Goal: Task Accomplishment & Management: Complete application form

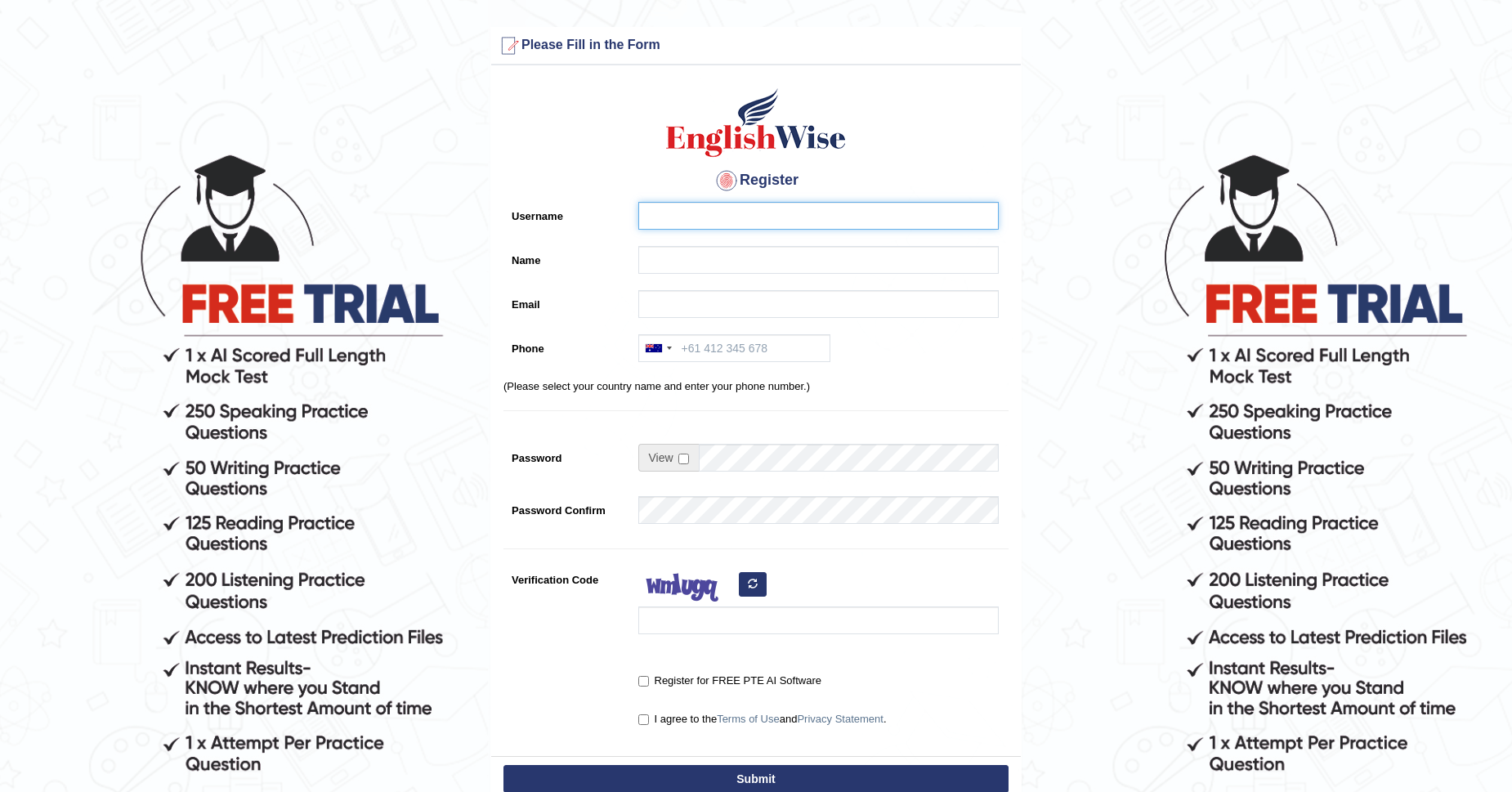
click at [696, 202] on input "Username" at bounding box center [818, 216] width 361 height 28
type input "y"
type input "Ydema"
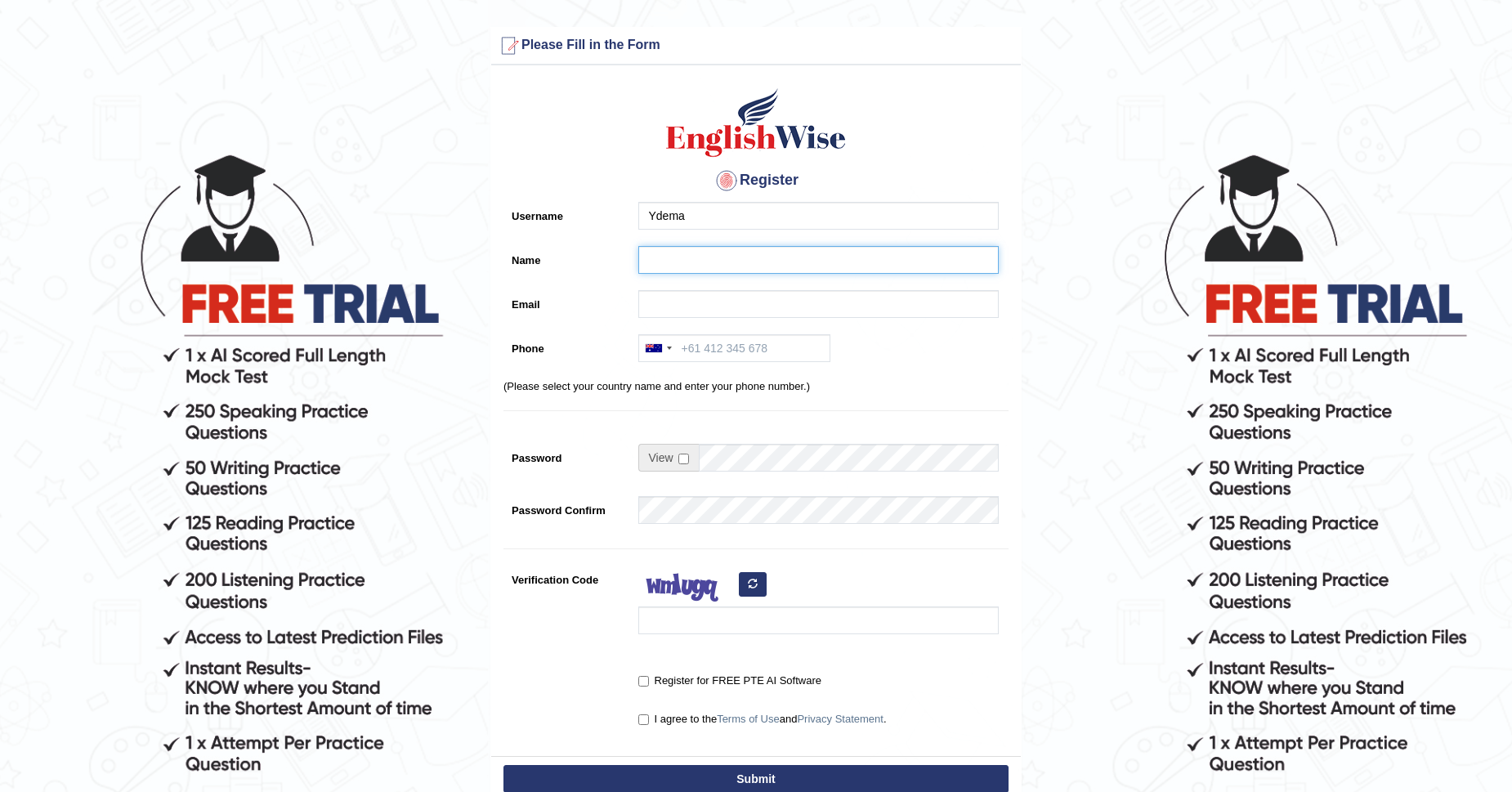
click at [697, 255] on input "Name" at bounding box center [818, 260] width 361 height 28
type input "[PERSON_NAME]"
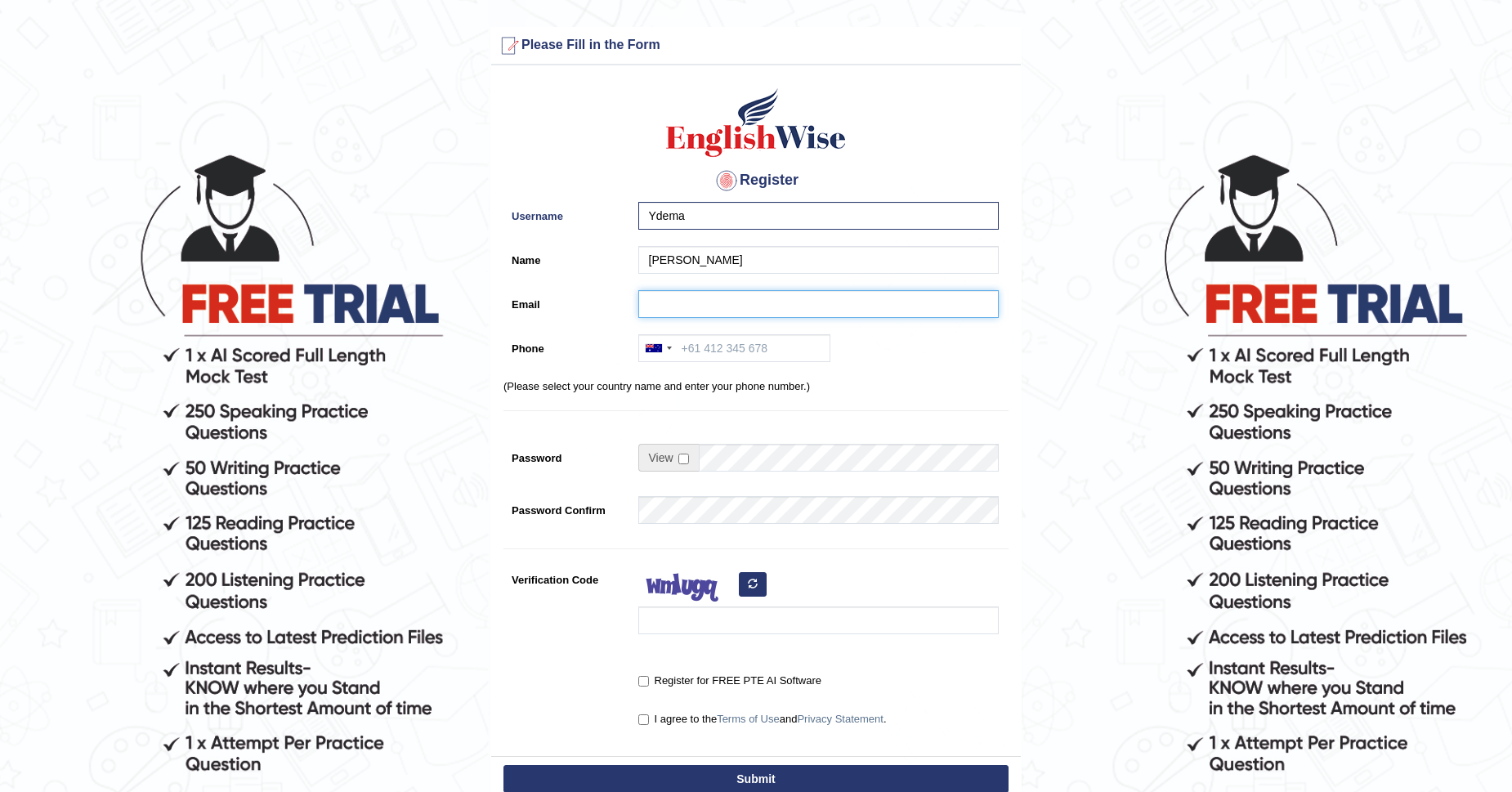
click at [686, 307] on input "Email" at bounding box center [818, 304] width 361 height 28
type input "YDEMA1328@GMAIL.COM"
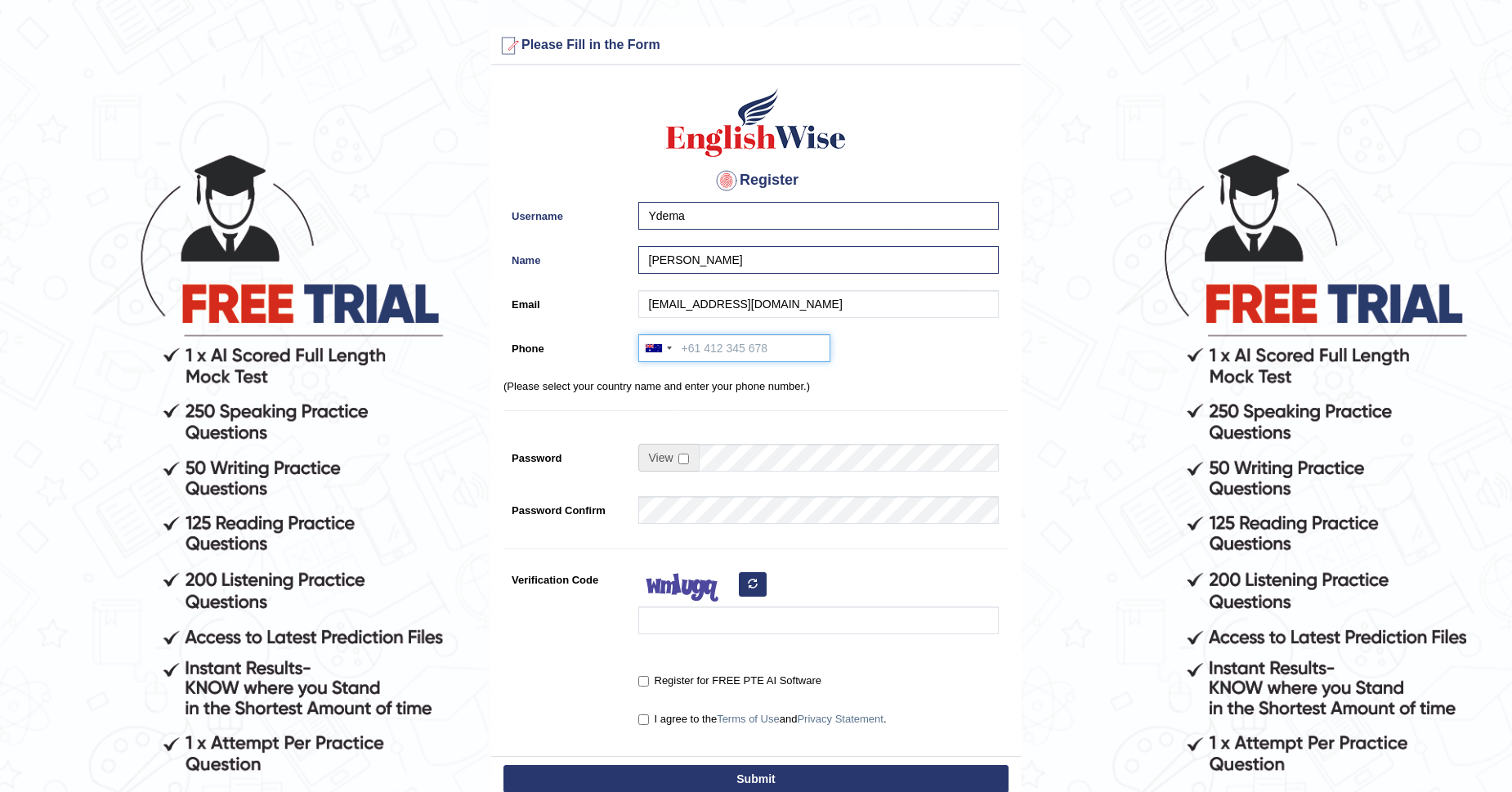
click at [686, 346] on input "Phone" at bounding box center [734, 348] width 192 height 28
type input "0416165803"
click at [677, 456] on span at bounding box center [669, 457] width 61 height 28
click at [687, 459] on input "checkbox" at bounding box center [683, 459] width 10 height 10
checkbox input "true"
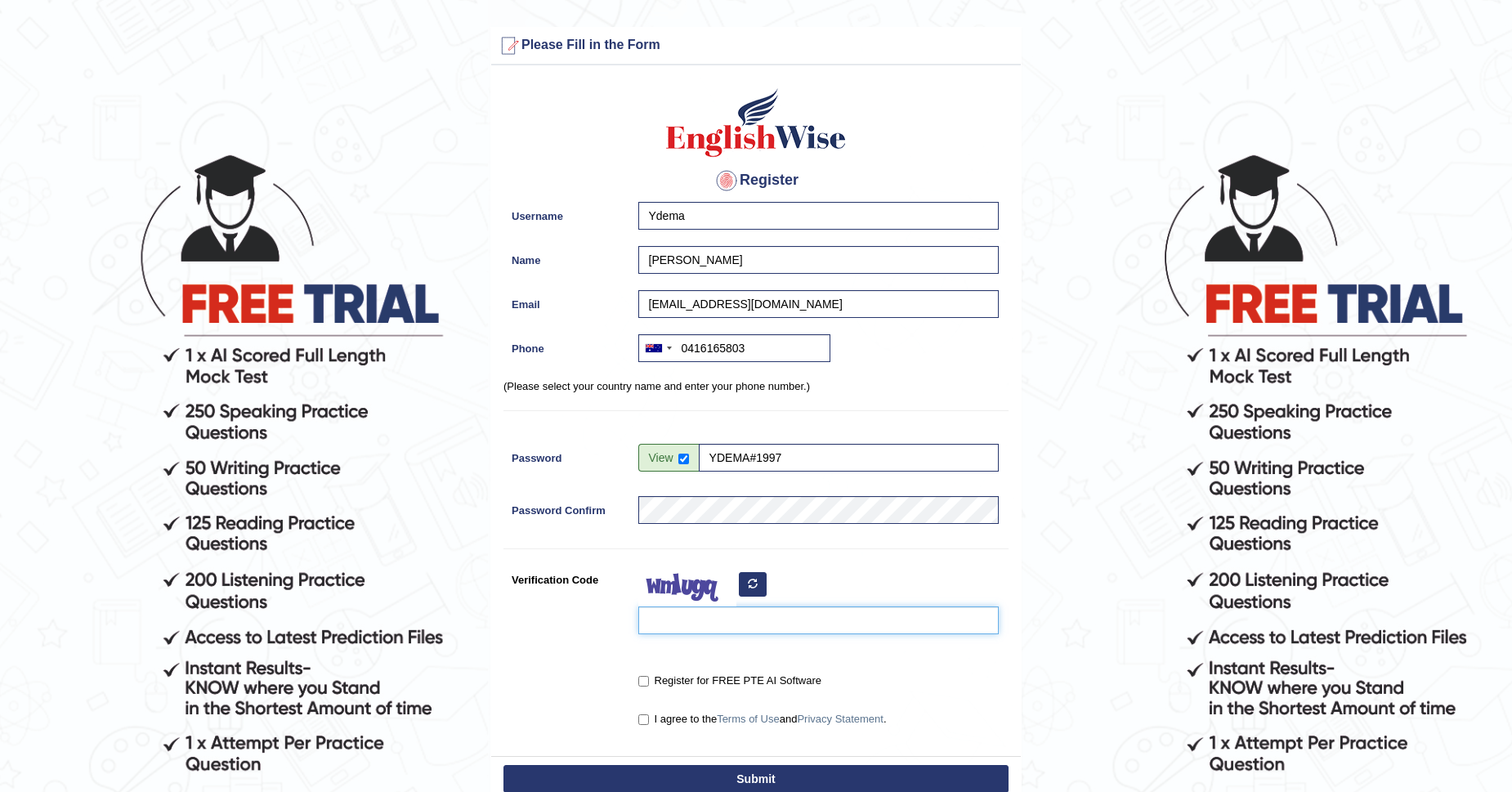
click at [670, 621] on input "Verification Code" at bounding box center [818, 620] width 361 height 28
type input "XEFMGUY"
click at [642, 682] on input "Register for FREE PTE AI Software" at bounding box center [643, 681] width 10 height 10
checkbox input "true"
click at [644, 714] on input "I agree to the Terms of Use and Privacy Statement ." at bounding box center [643, 719] width 10 height 10
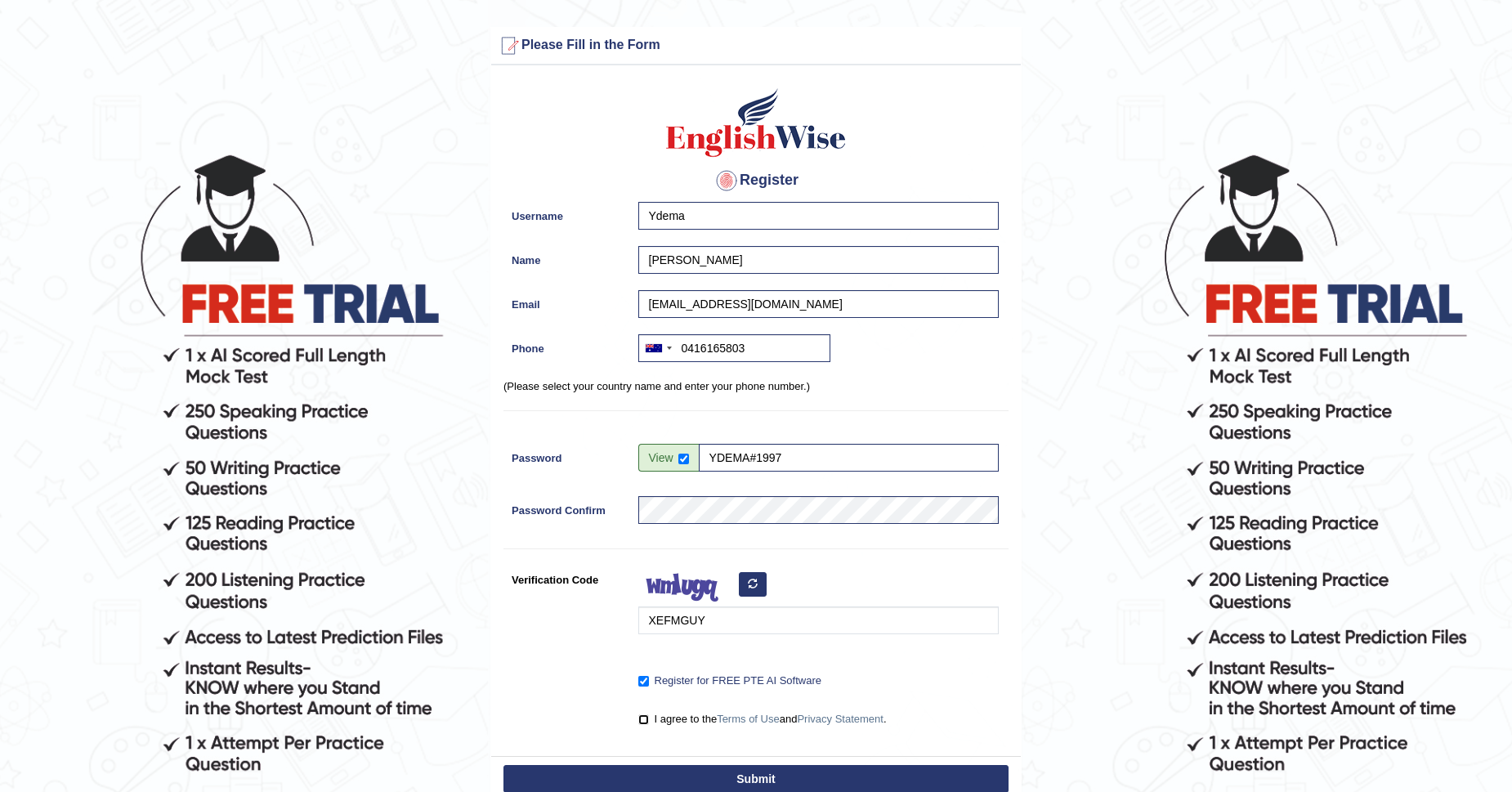
checkbox input "true"
click at [763, 775] on button "Submit" at bounding box center [756, 779] width 505 height 28
type input "+61416165803"
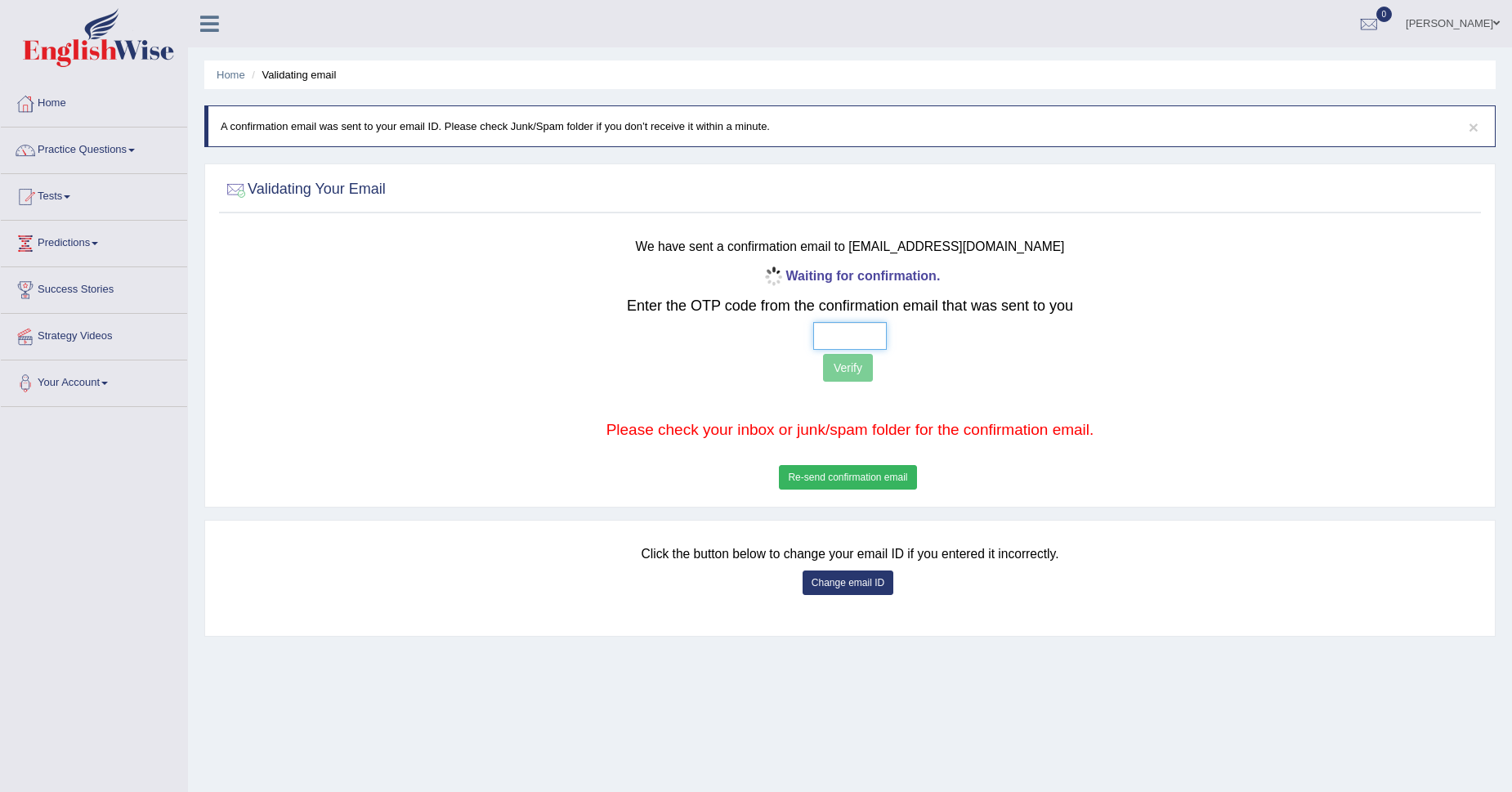
click at [847, 335] on input "text" at bounding box center [849, 336] width 74 height 28
type input "8 5 2 6"
click at [854, 374] on button "Verify" at bounding box center [848, 368] width 50 height 28
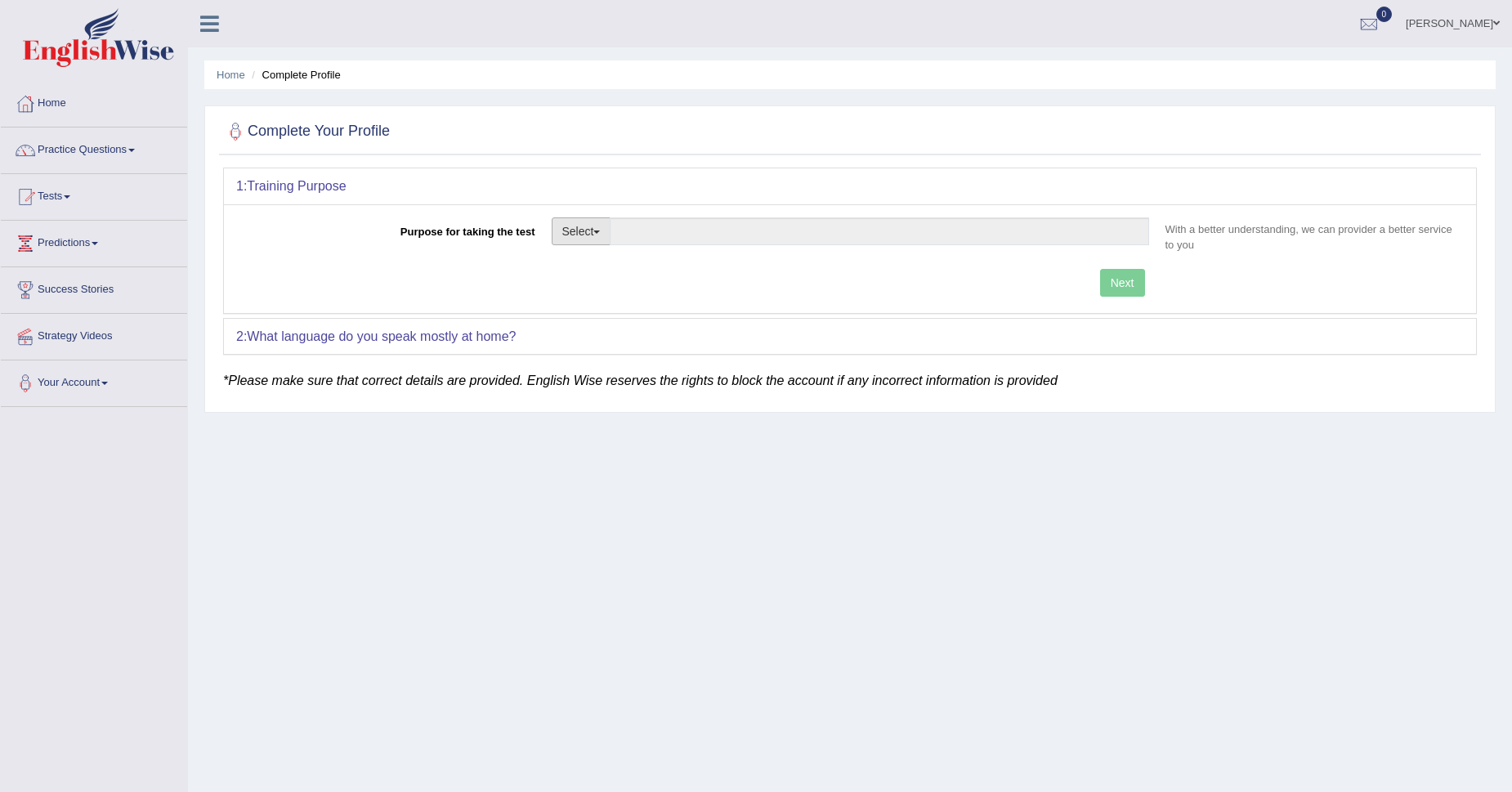
click at [596, 236] on button "Select" at bounding box center [581, 231] width 60 height 28
click at [592, 291] on link "Permanent Residency" at bounding box center [624, 288] width 145 height 21
type input "Permanent Residency"
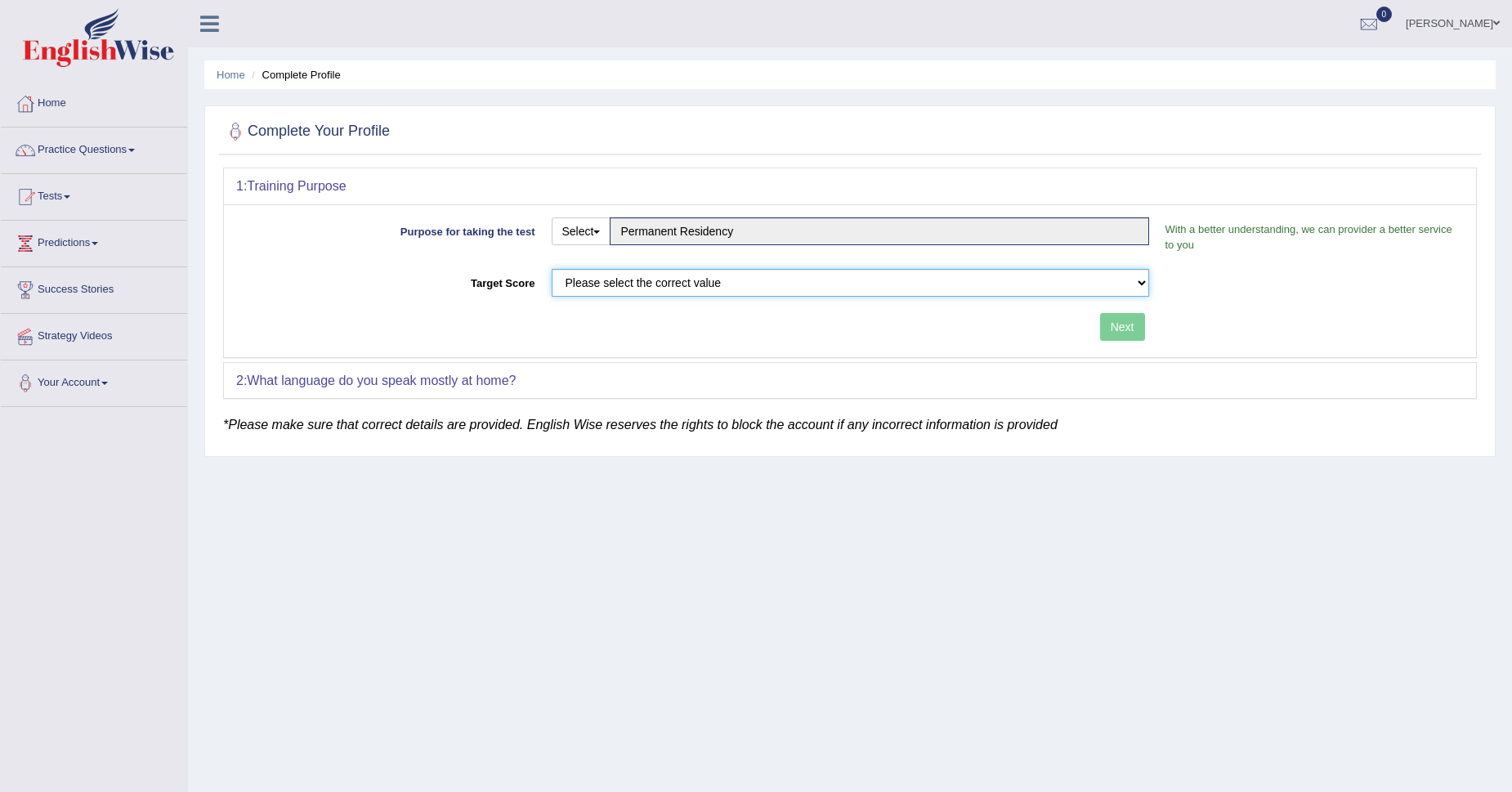
click at [1134, 283] on select "Please select the correct value 50 (6 bands) 58 (6.5 bands) 65 (7 bands) 79 (8 …" at bounding box center [849, 283] width 597 height 28
select select "79"
click at [551, 269] on select "Please select the correct value 50 (6 bands) 58 (6.5 bands) 65 (7 bands) 79 (8 …" at bounding box center [849, 283] width 597 height 28
click at [1130, 323] on button "Next" at bounding box center [1122, 327] width 45 height 28
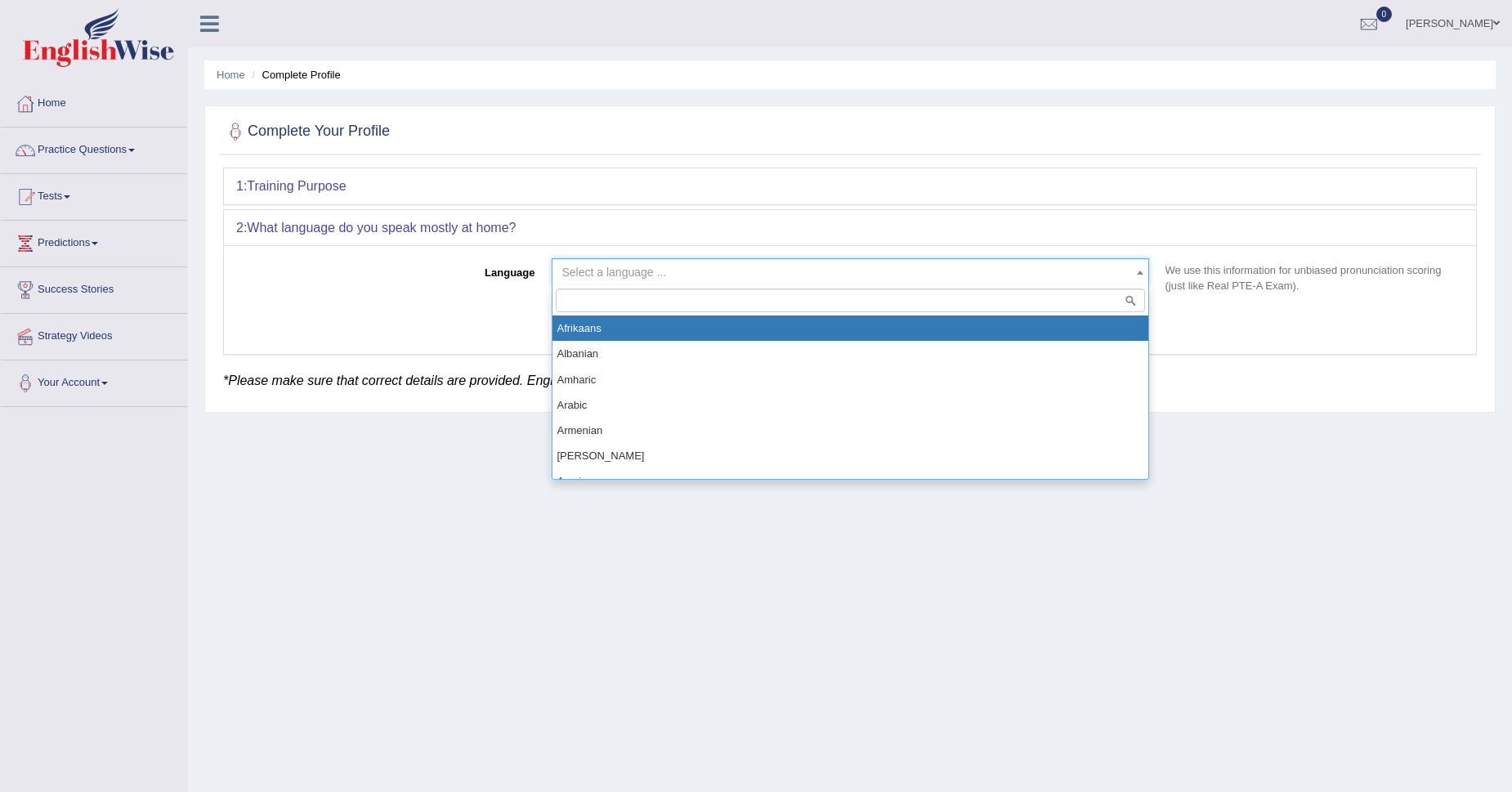
click at [656, 274] on span "Select a language ..." at bounding box center [615, 271] width 104 height 13
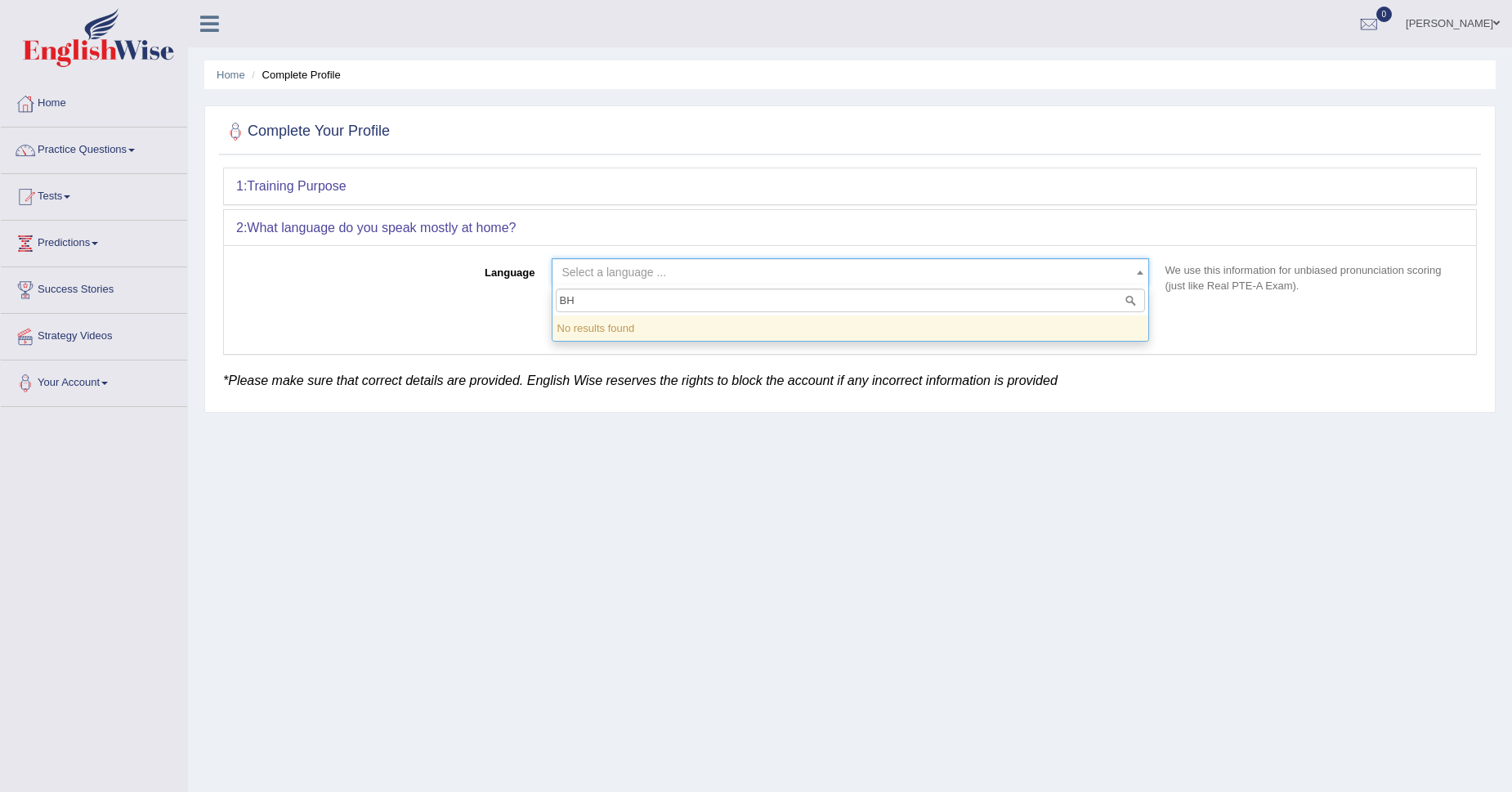
type input "B"
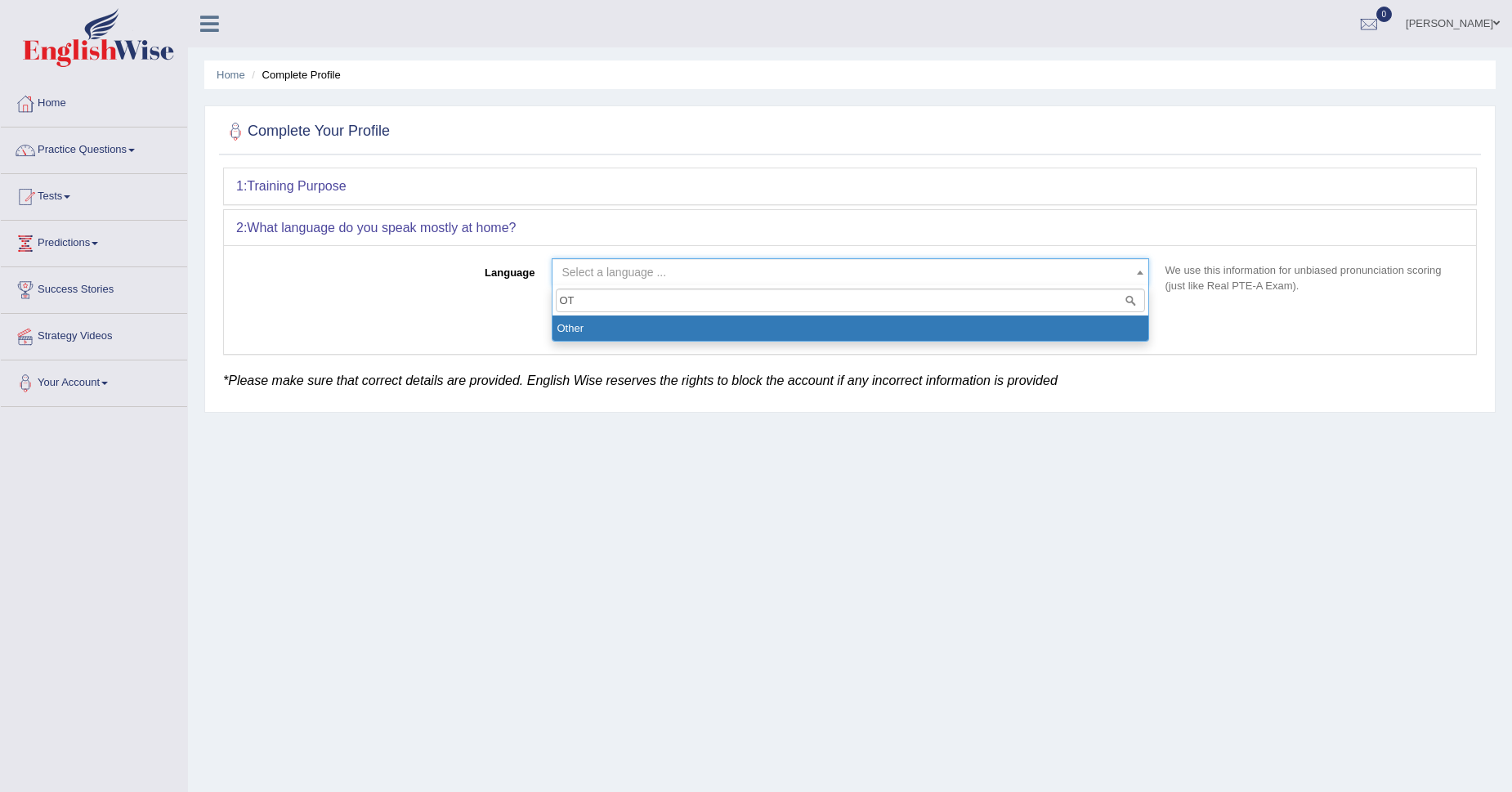
type input "OT"
select select "Other"
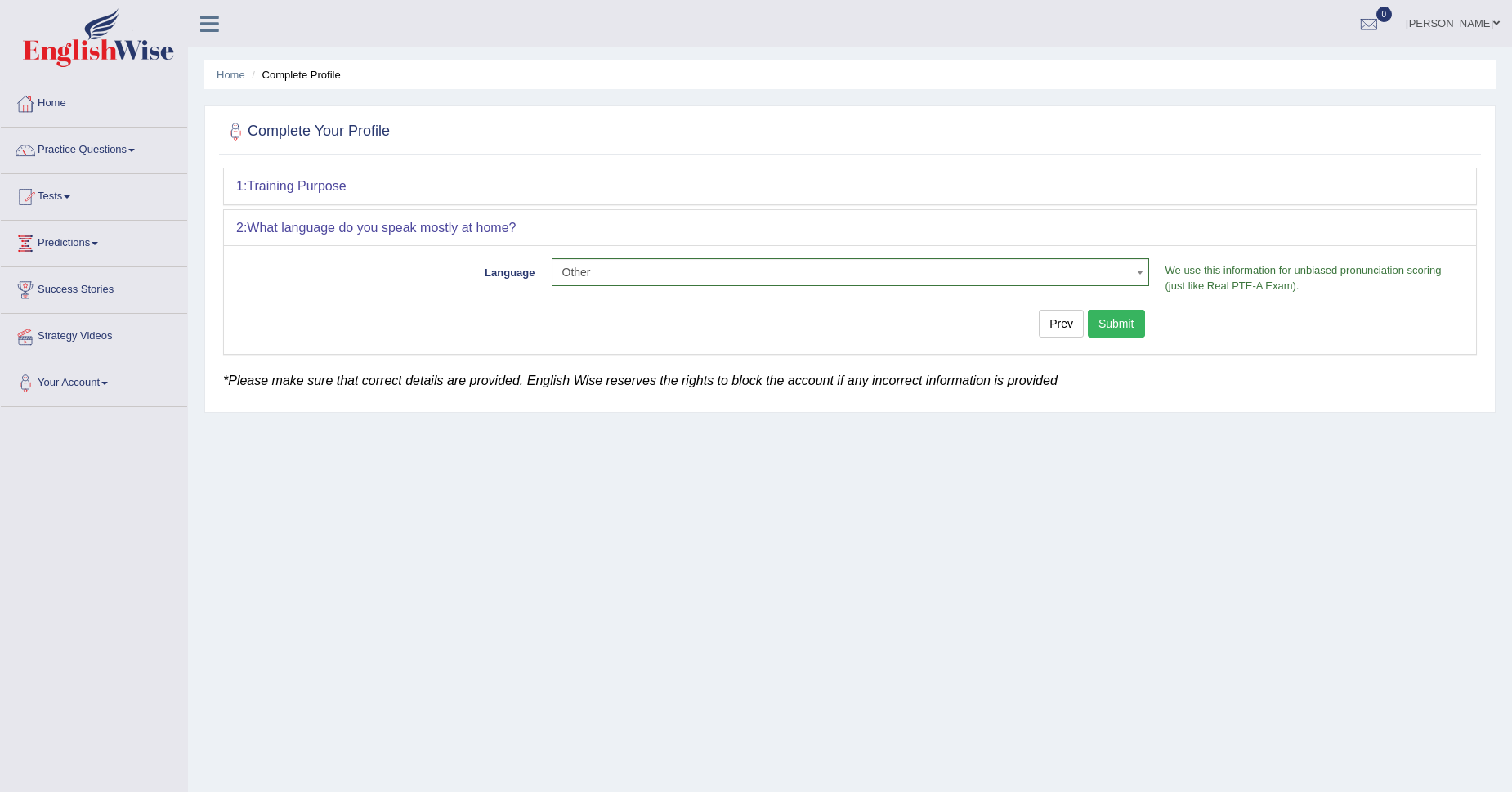
click at [1129, 316] on button "Submit" at bounding box center [1116, 323] width 57 height 28
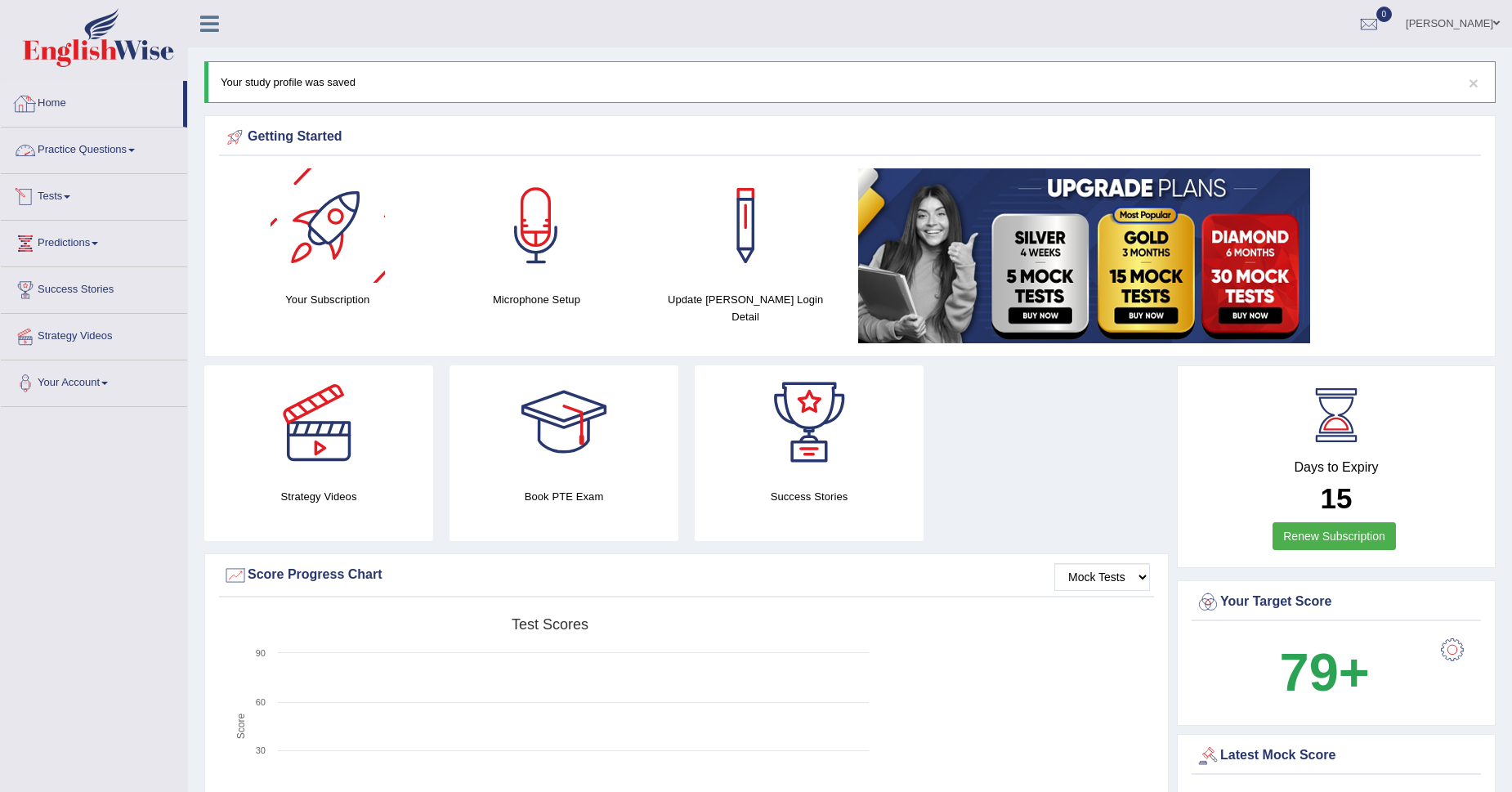
click at [331, 223] on div at bounding box center [328, 226] width 115 height 115
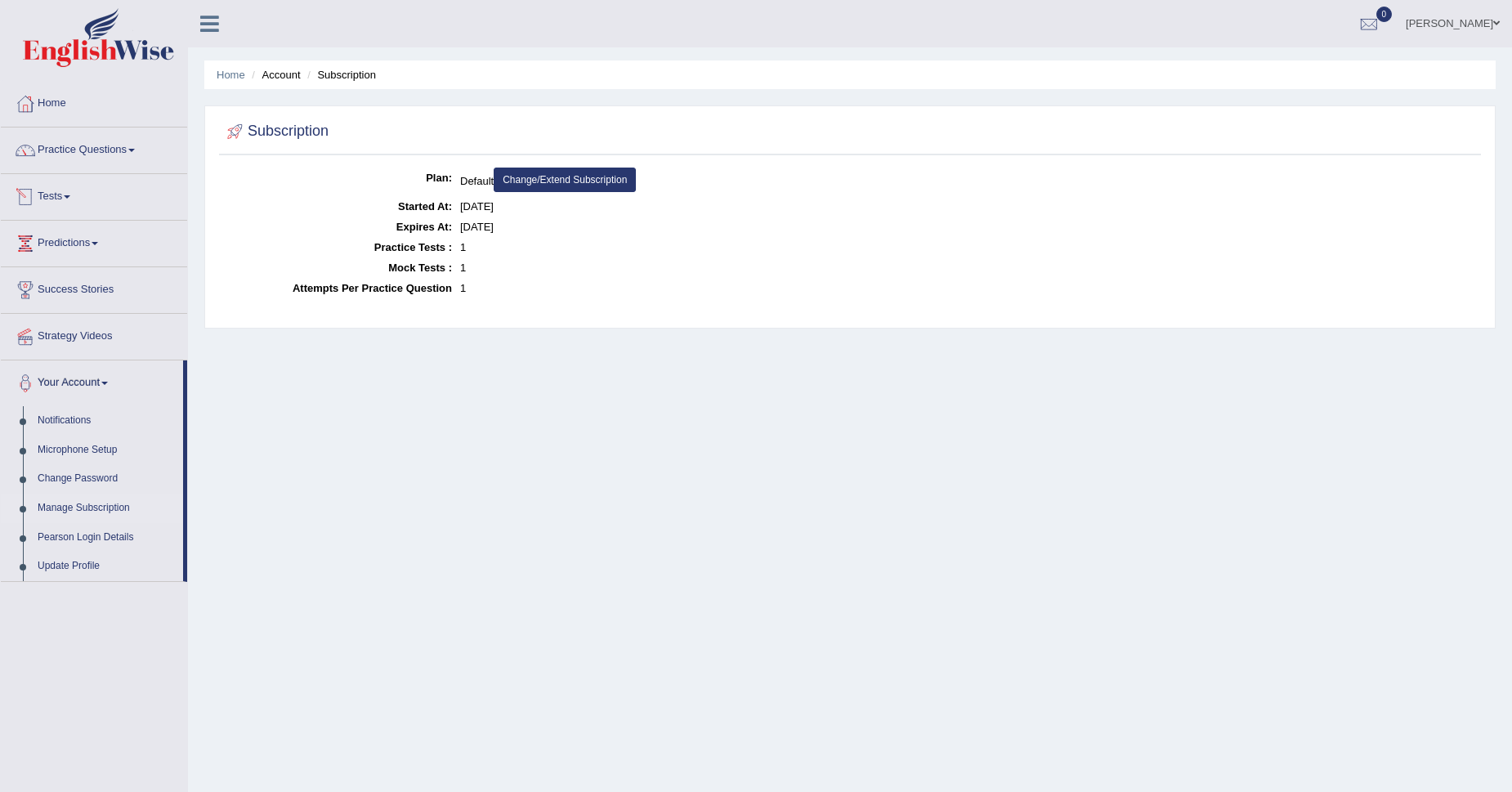
click at [36, 183] on link "Tests" at bounding box center [94, 194] width 186 height 41
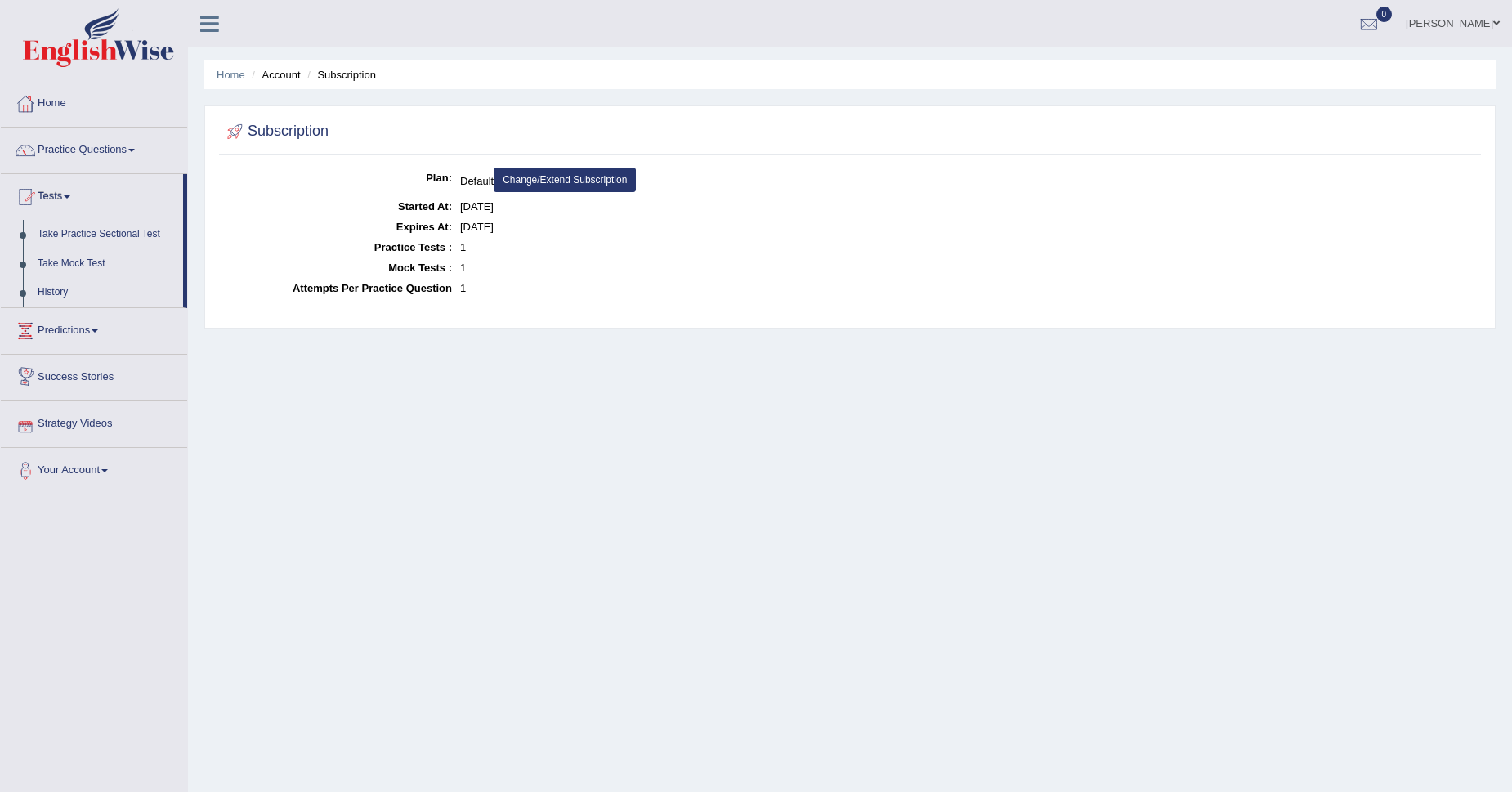
click at [76, 356] on link "Success Stories" at bounding box center [94, 375] width 186 height 41
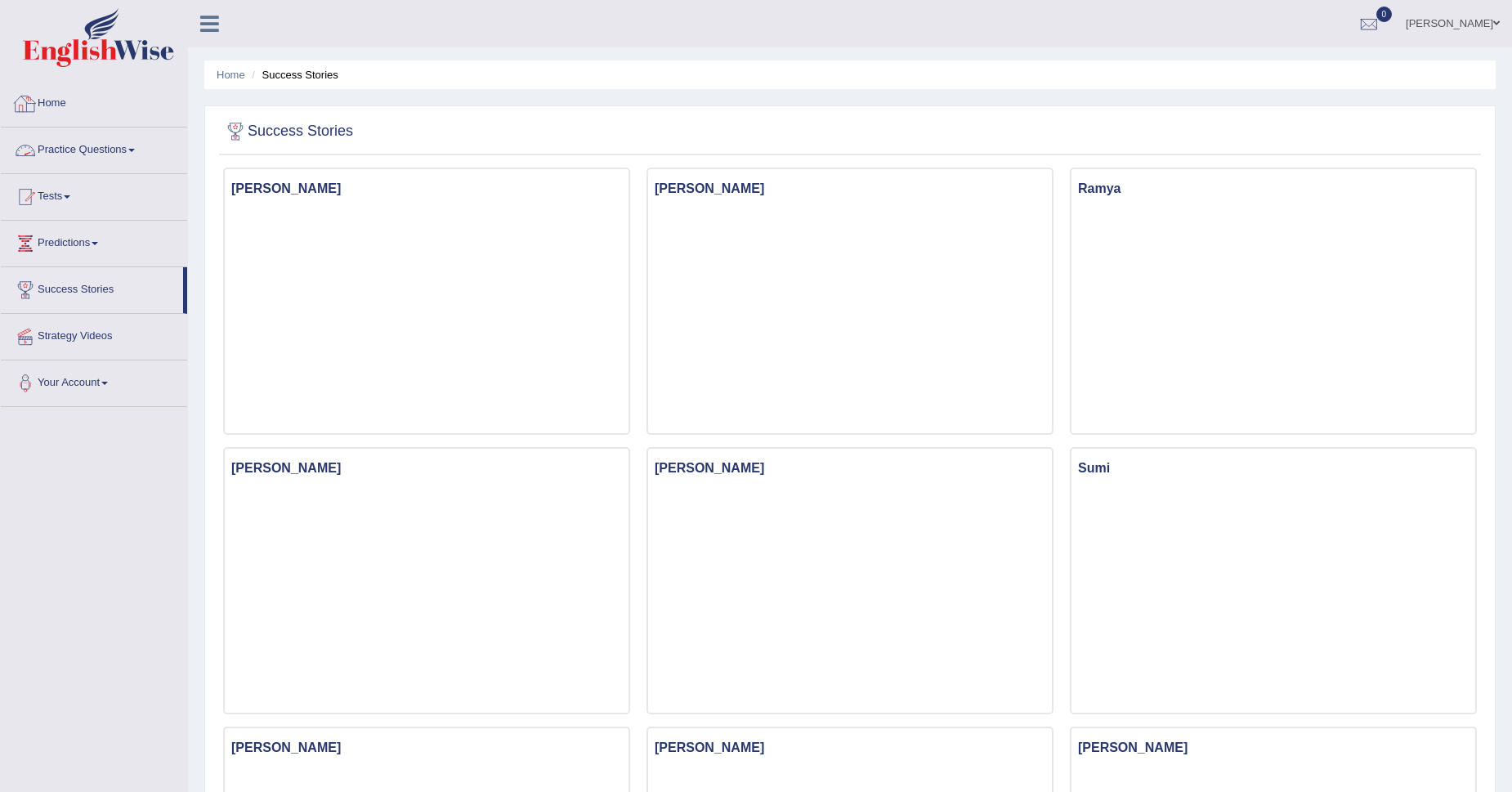
click at [64, 114] on link "Home" at bounding box center [94, 101] width 186 height 41
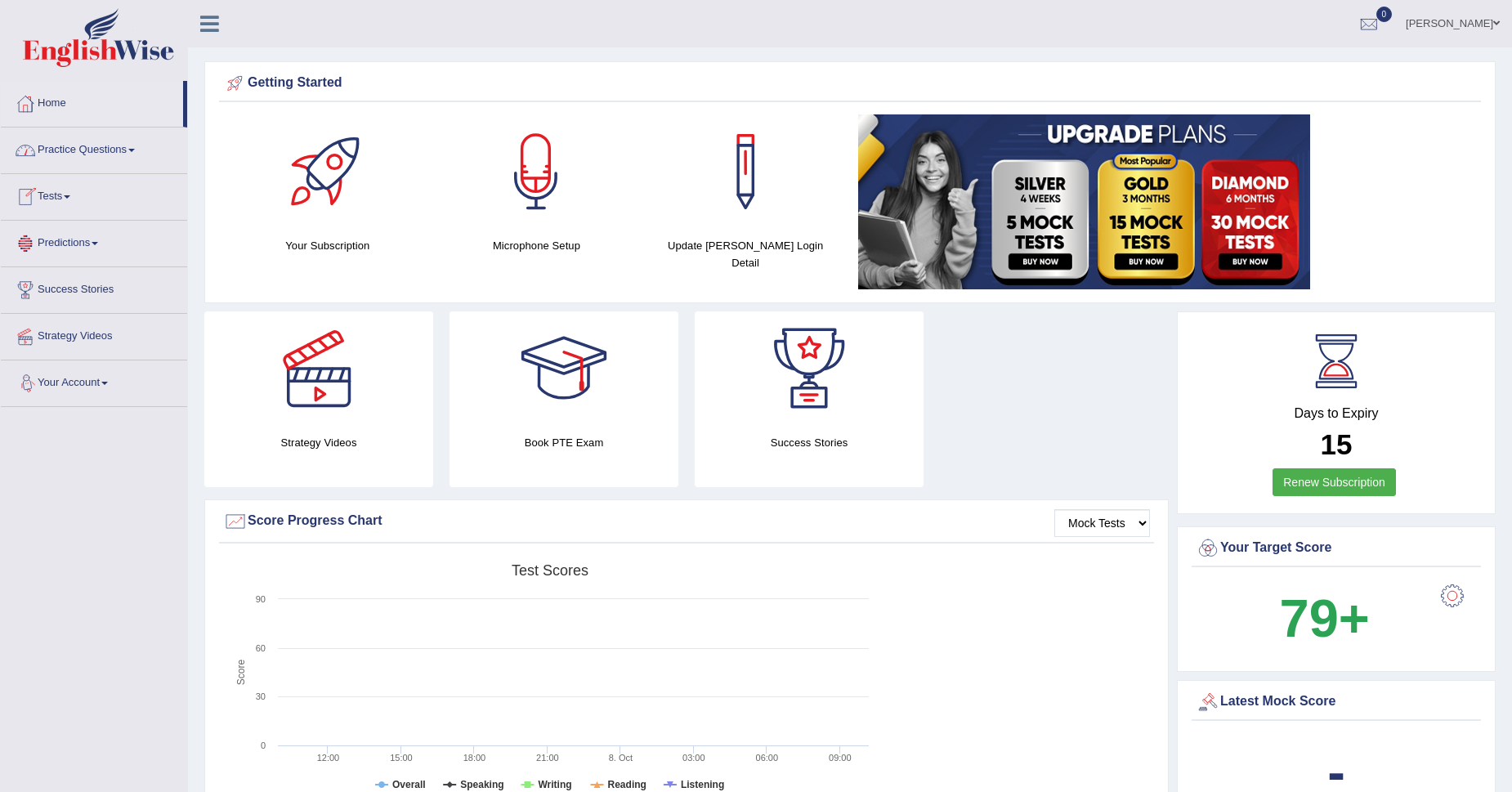
click at [63, 391] on link "Your Account" at bounding box center [94, 381] width 186 height 41
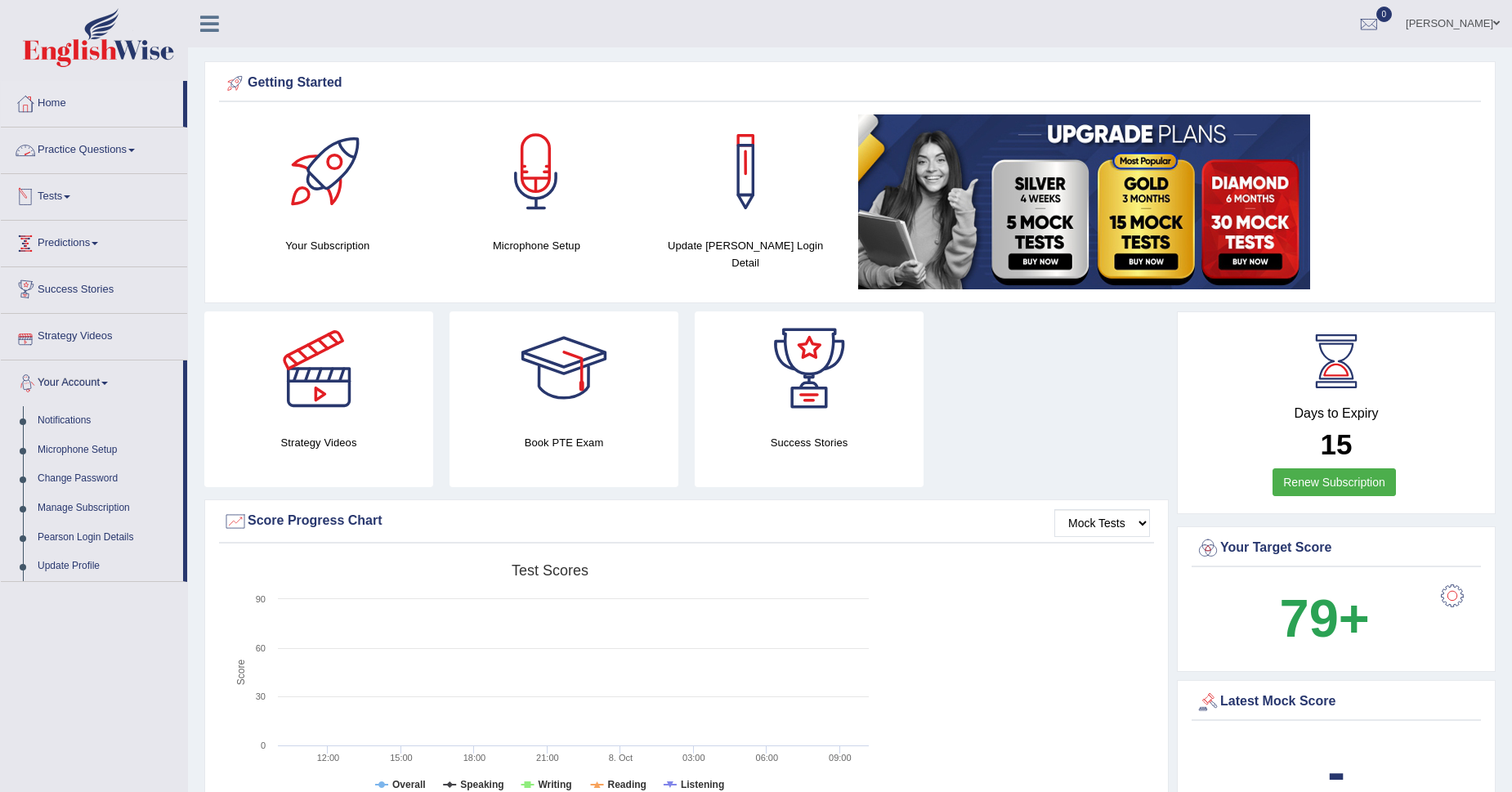
click at [63, 328] on link "Strategy Videos" at bounding box center [94, 334] width 186 height 41
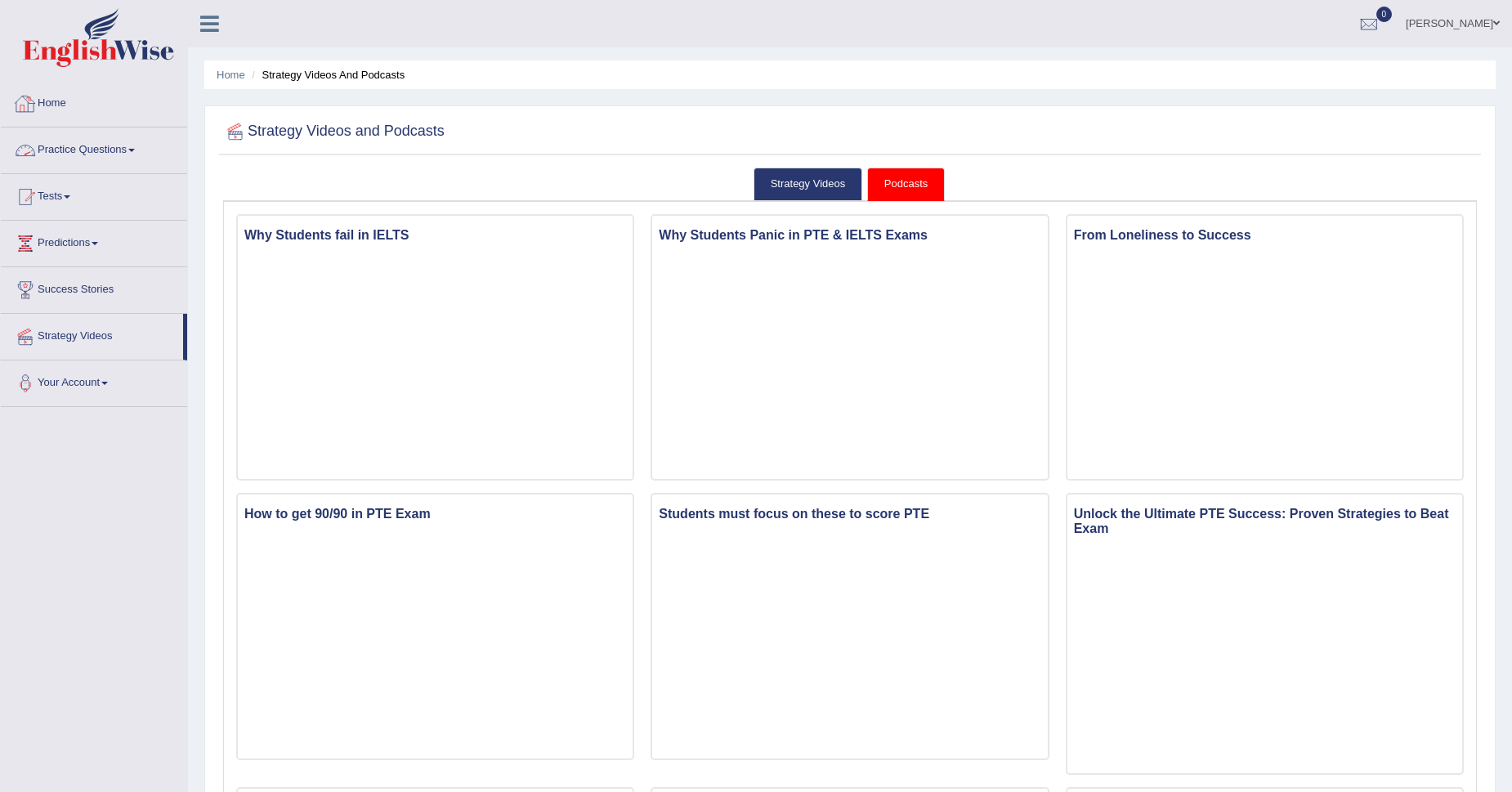
click at [92, 116] on link "Home" at bounding box center [94, 101] width 186 height 41
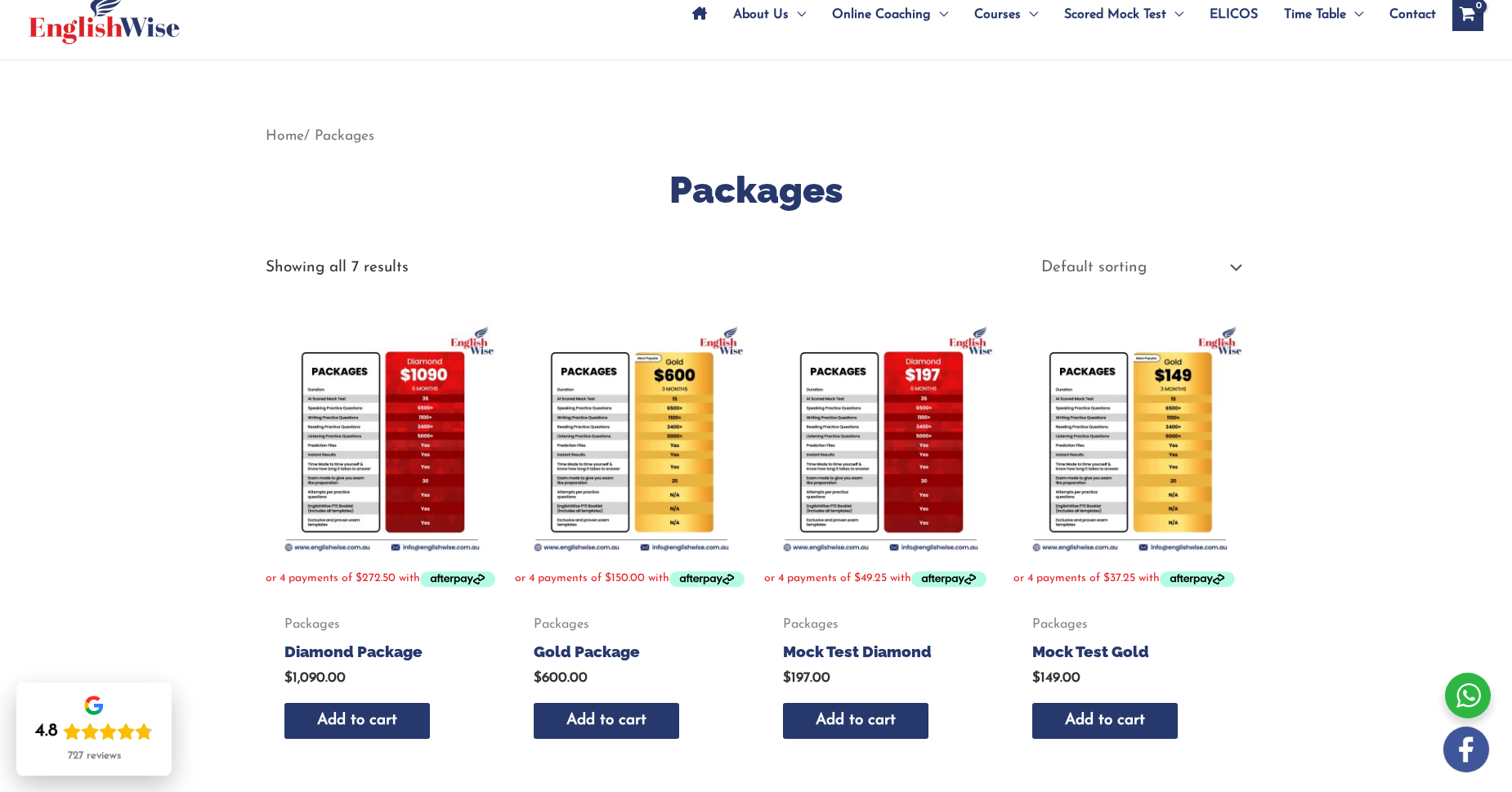
scroll to position [118, 0]
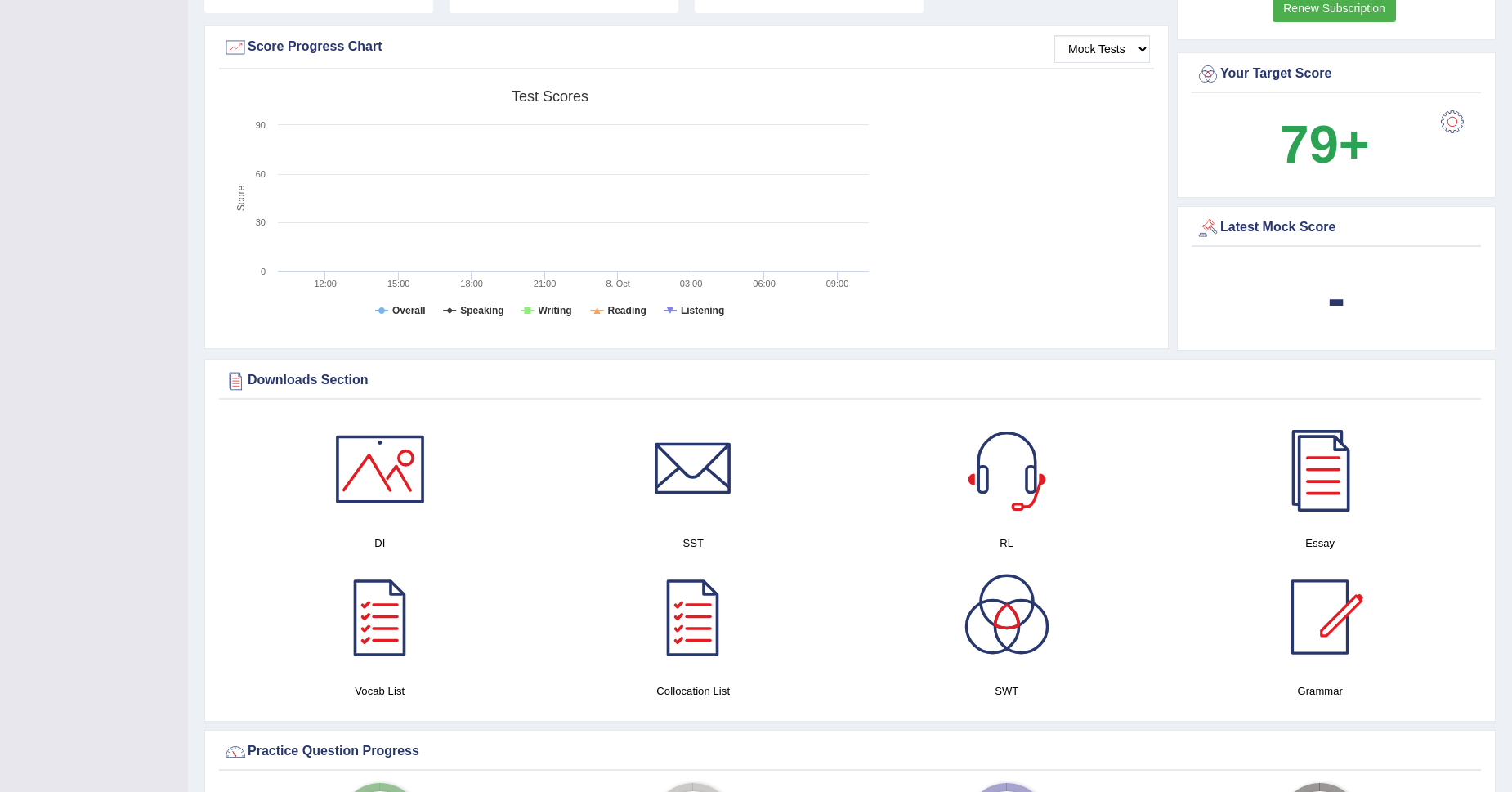
scroll to position [475, 0]
click at [1311, 449] on div at bounding box center [1320, 469] width 115 height 115
